Goal: Answer question/provide support: Share knowledge or assist other users

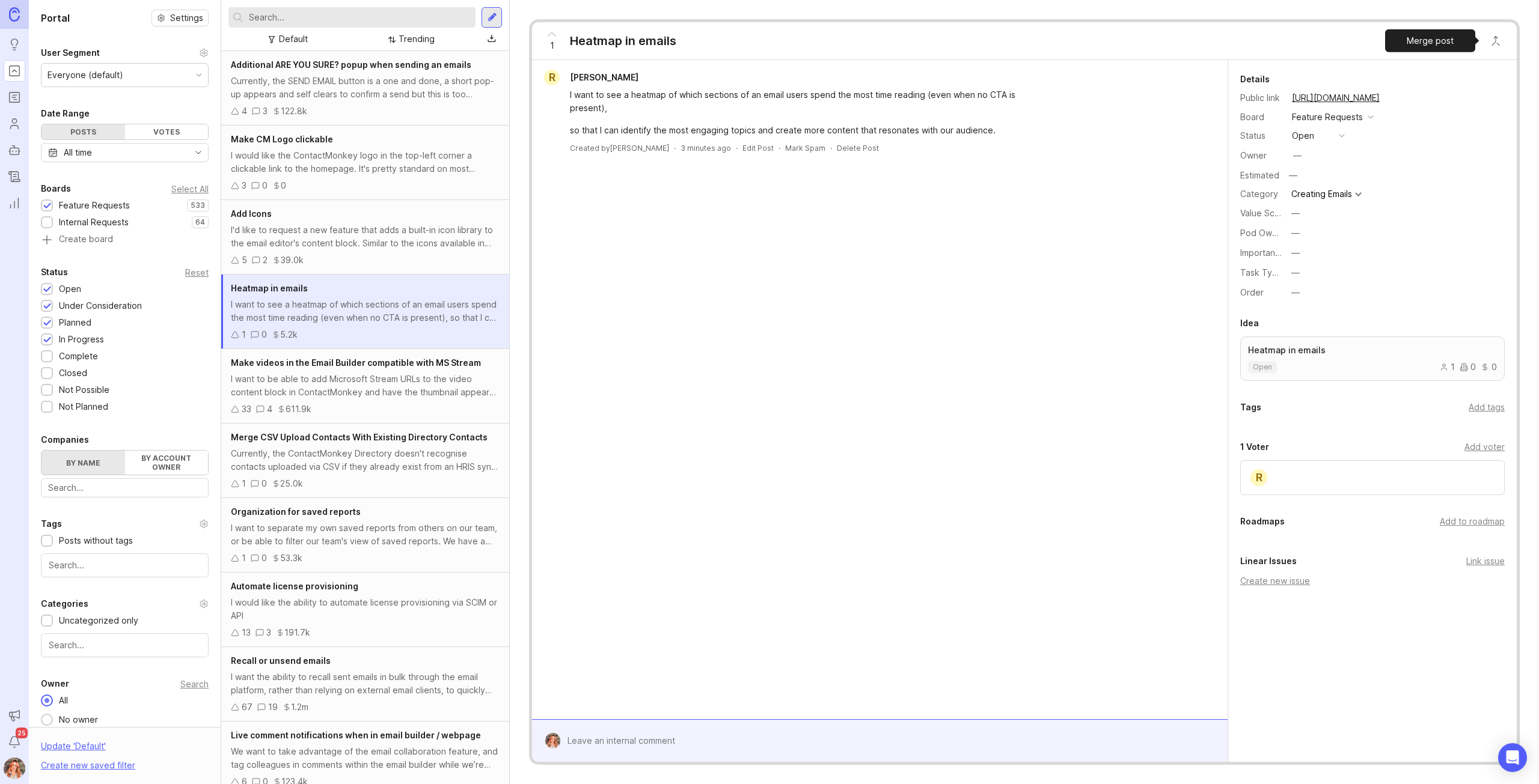
click at [1493, 39] on button "Close button" at bounding box center [1496, 41] width 24 height 24
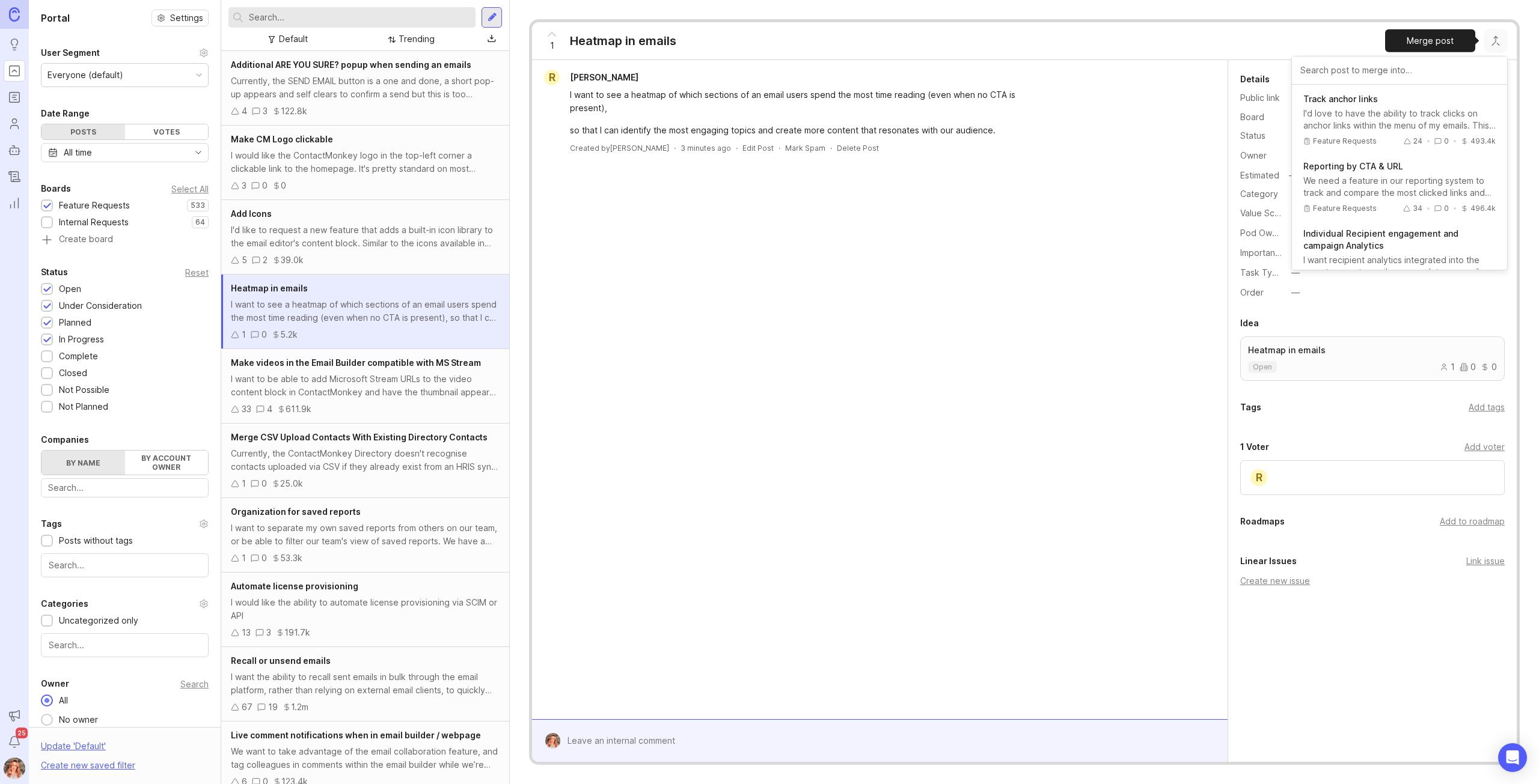
click at [1381, 68] on input "text" at bounding box center [1399, 70] width 198 height 14
type input "heat map"
drag, startPoint x: 1353, startPoint y: 71, endPoint x: 1259, endPoint y: 66, distance: 94.1
click at [1259, 66] on div "1 Heatmap in emails heat map Click Map to include list of who clicked on each l…" at bounding box center [1024, 391] width 991 height 745
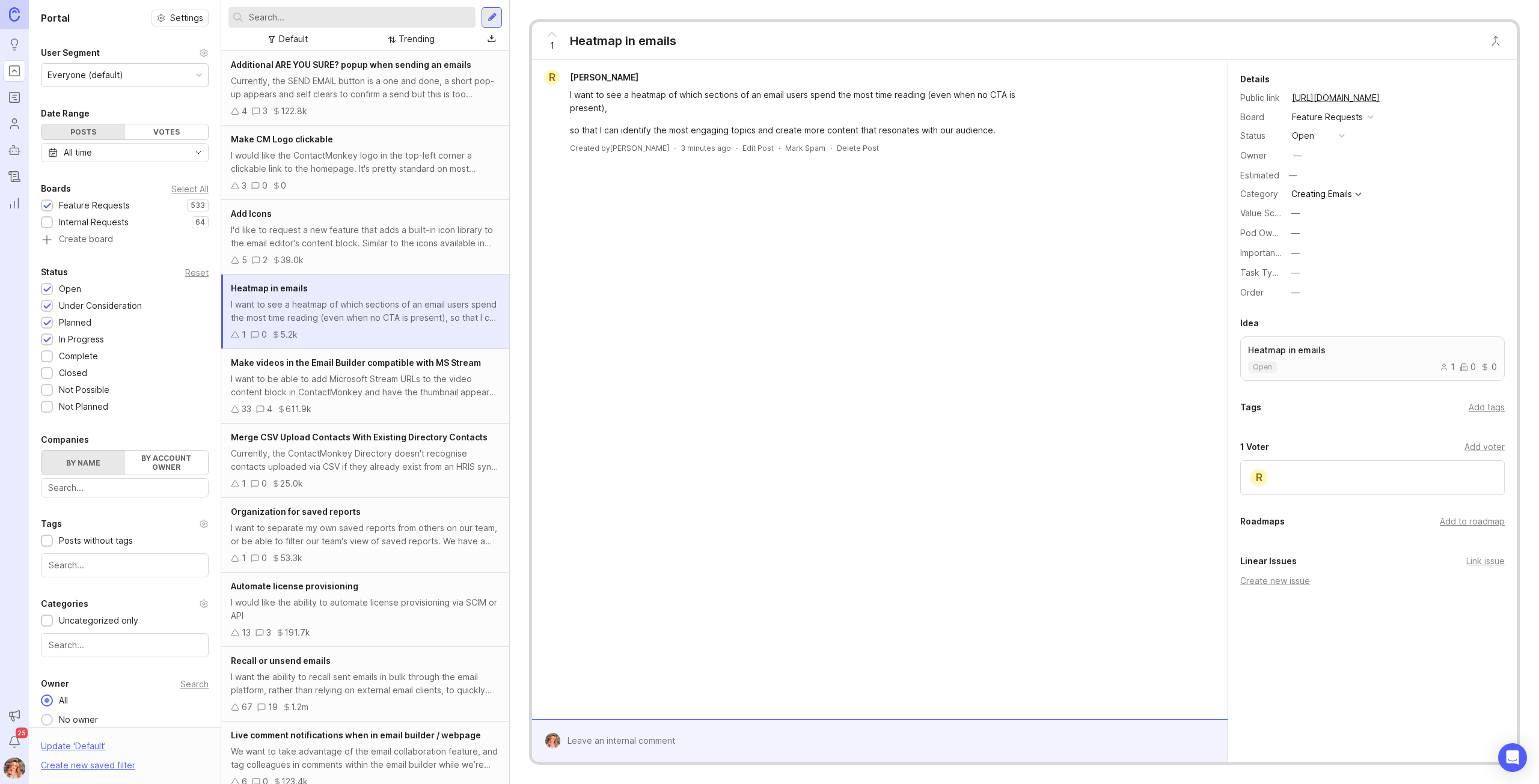
click at [291, 17] on input "text" at bounding box center [360, 18] width 222 height 14
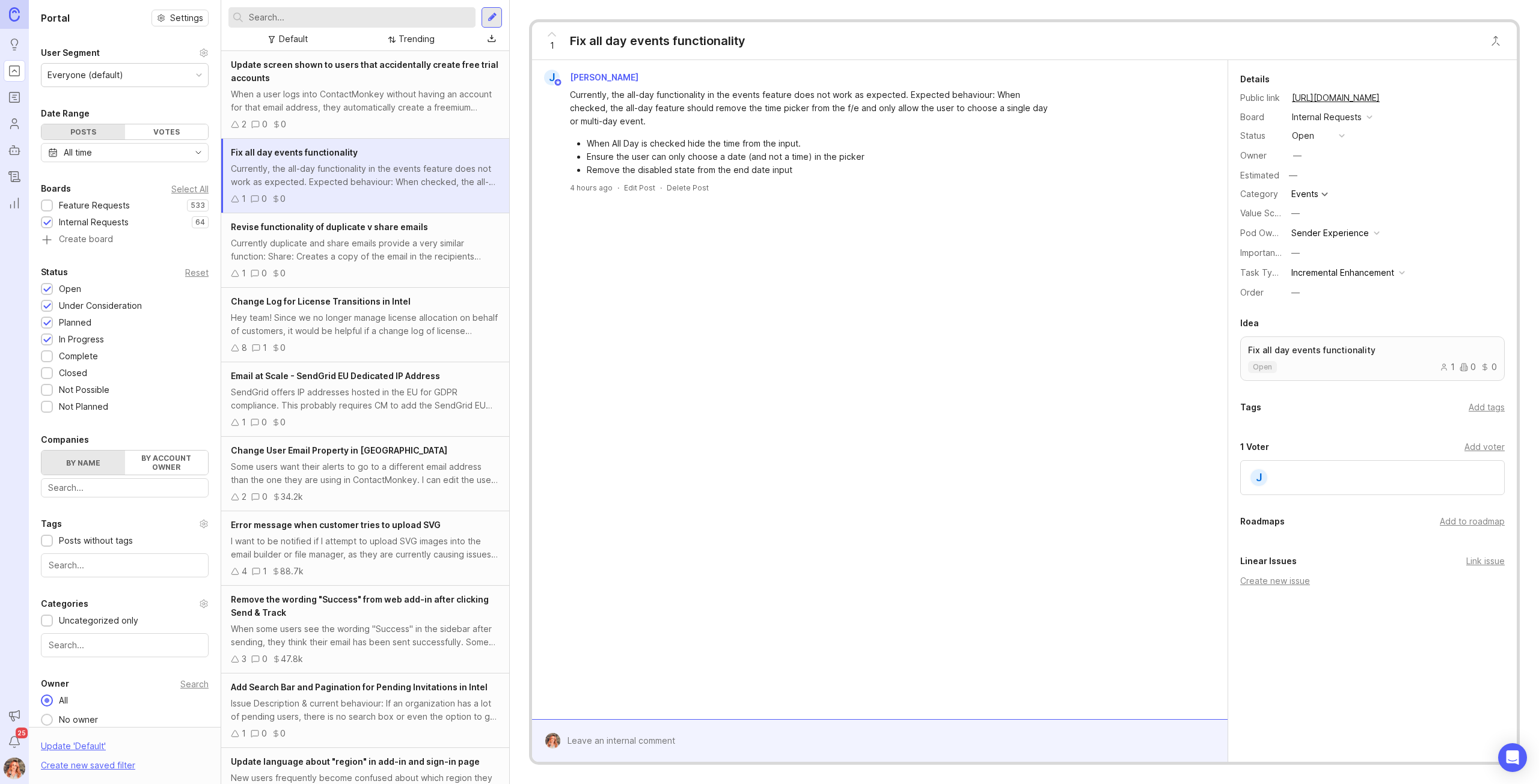
click at [1298, 156] on div "—" at bounding box center [1297, 155] width 8 height 14
click at [1301, 184] on input "text" at bounding box center [1317, 178] width 97 height 14
type input "bronwen"
click at [338, 241] on div "Currently duplicate and share emails provide a very similar function: Share: Cr…" at bounding box center [364, 249] width 268 height 26
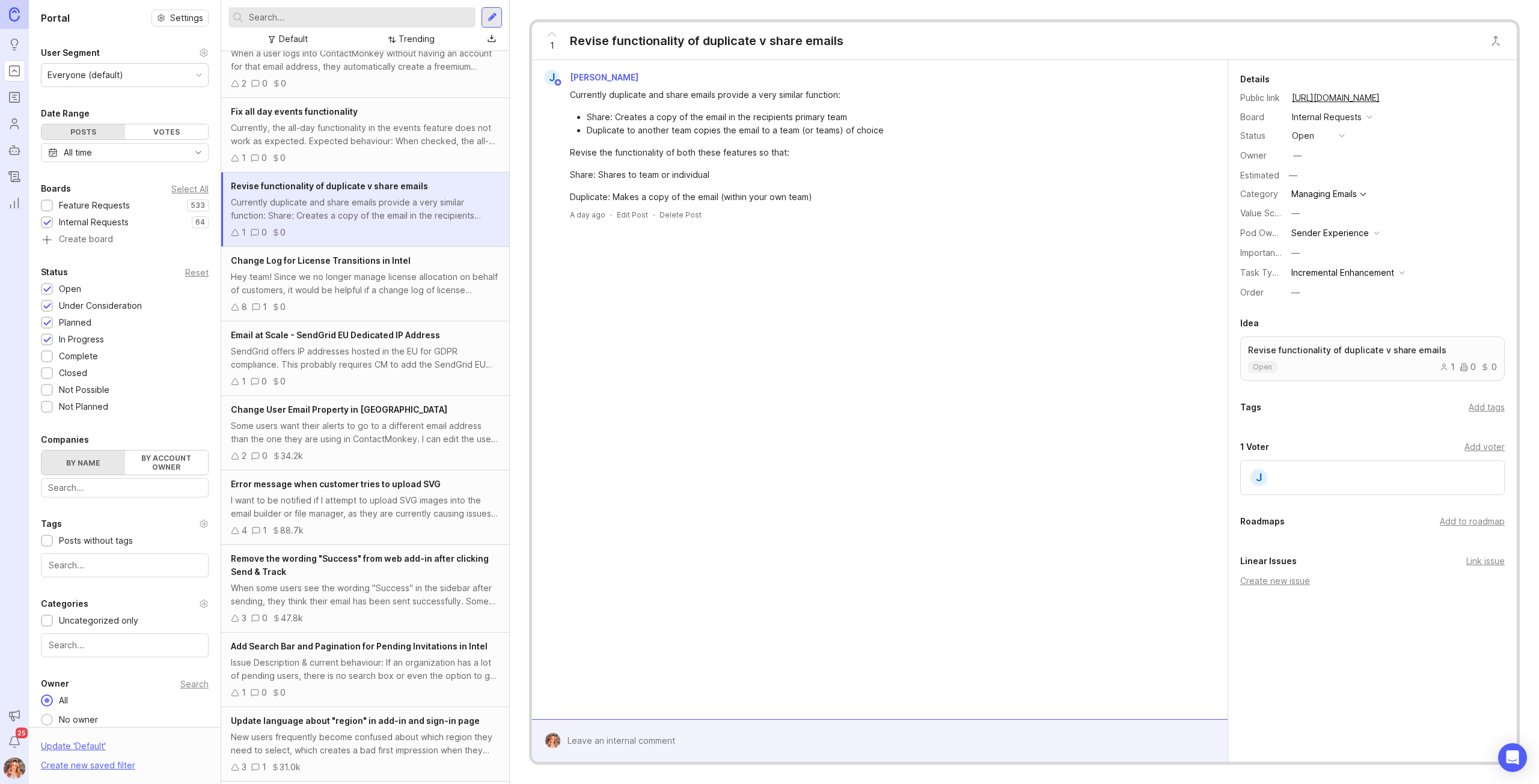
scroll to position [60, 0]
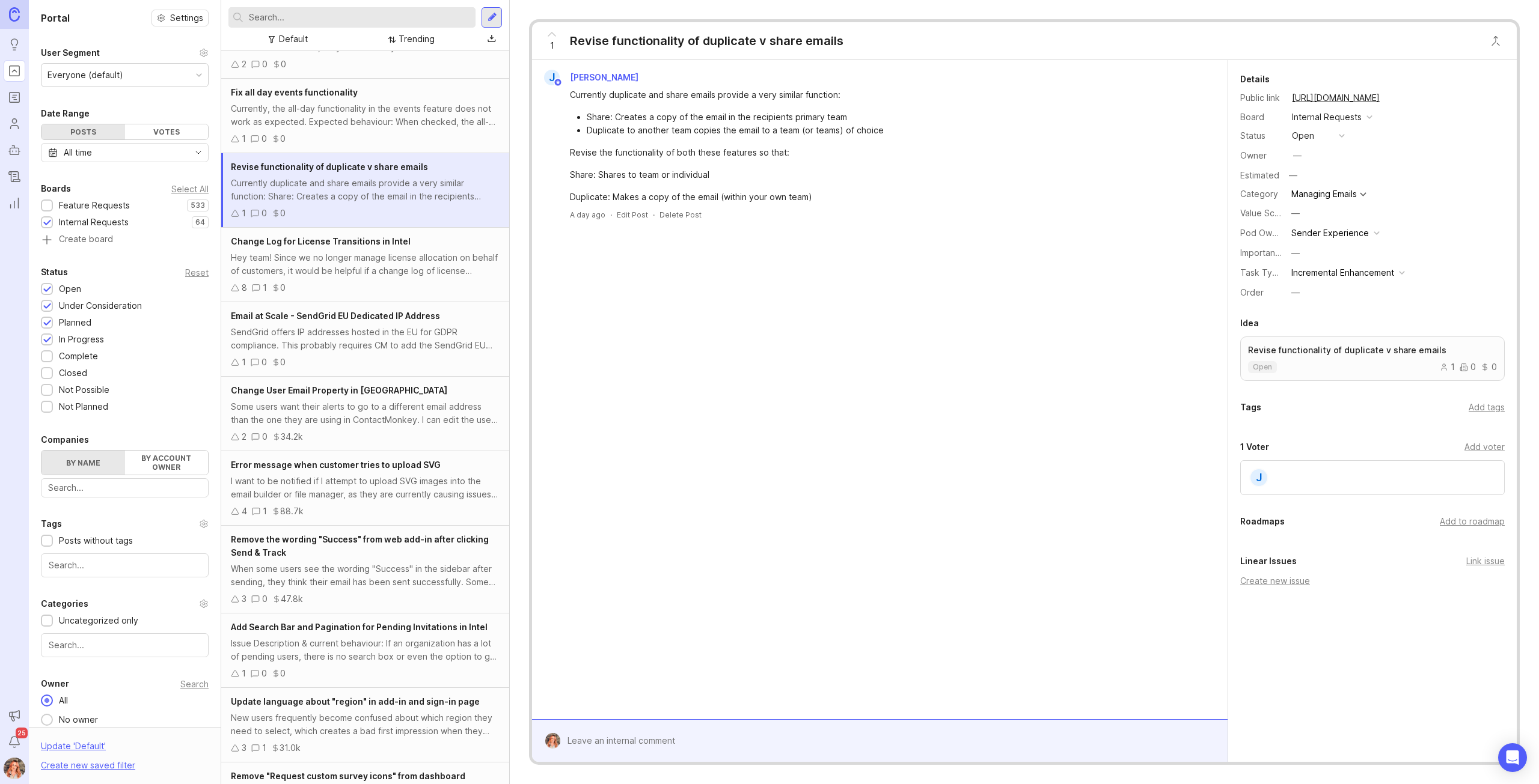
click at [327, 393] on span "Change User Email Property in [GEOGRAPHIC_DATA]" at bounding box center [339, 390] width 216 height 10
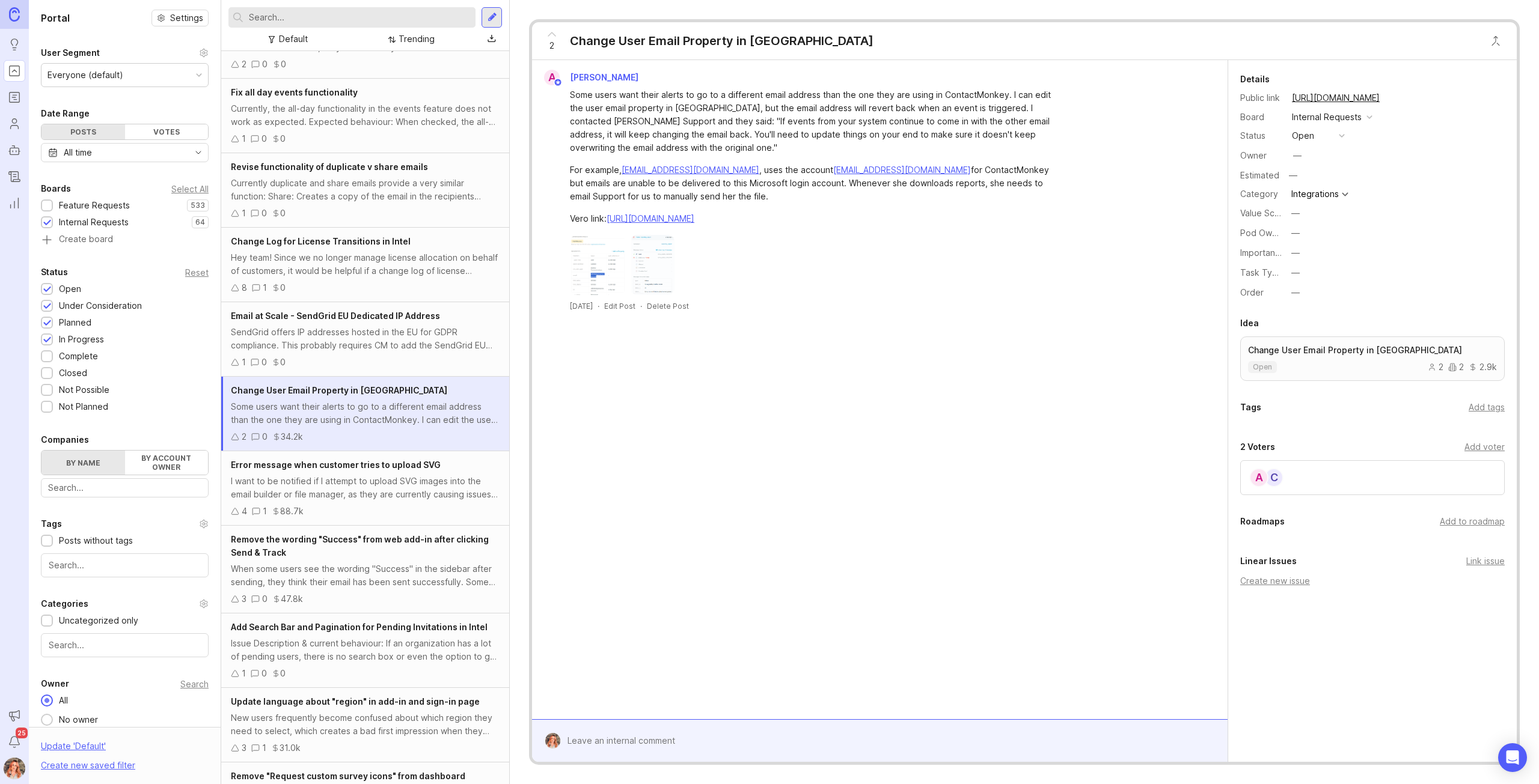
click at [1296, 230] on div "—" at bounding box center [1295, 233] width 8 height 14
click at [1317, 289] on Experience "Manager Experience" at bounding box center [1317, 298] width 60 height 22
